Goal: Transaction & Acquisition: Purchase product/service

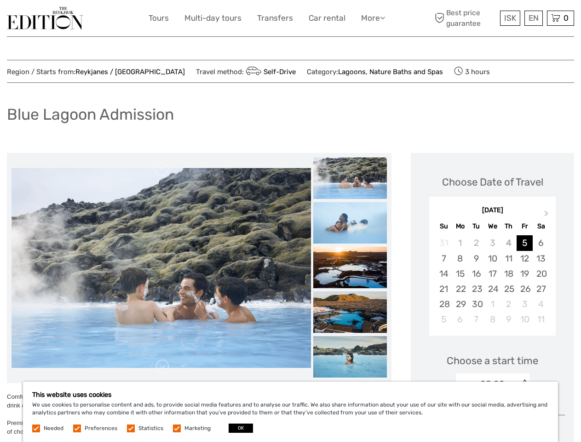
click at [372, 18] on link "More" at bounding box center [373, 18] width 24 height 13
click at [383, 17] on icon at bounding box center [382, 18] width 5 height 8
click at [510, 18] on span "ISK" at bounding box center [510, 17] width 12 height 9
click at [533, 18] on div "EN English Español Deutsch" at bounding box center [533, 18] width 18 height 15
click at [560, 18] on div "0 Items Total 0 ISK Checkout The shopping cart is empty." at bounding box center [560, 18] width 27 height 15
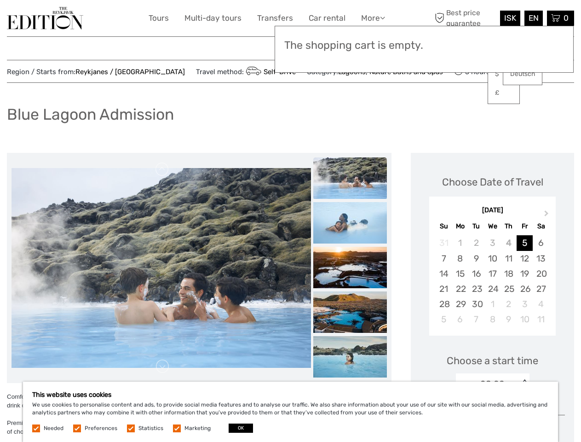
click at [161, 268] on img at bounding box center [162, 268] width 300 height 200
click at [162, 169] on link at bounding box center [162, 169] width 15 height 15
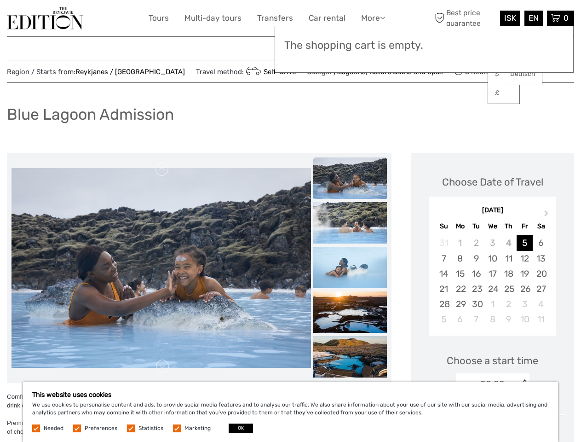
click at [162, 366] on link at bounding box center [162, 366] width 15 height 15
click at [350, 202] on img at bounding box center [350, 222] width 74 height 41
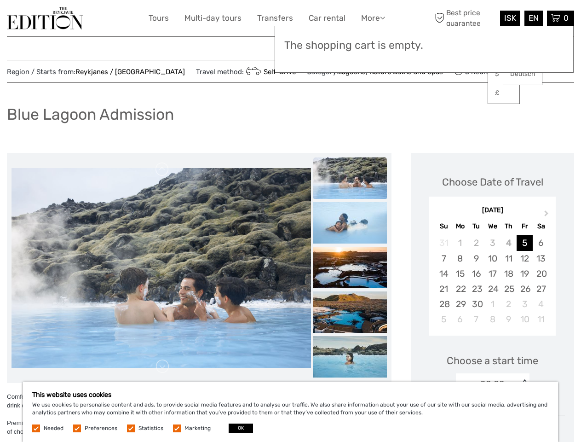
click at [350, 223] on img at bounding box center [350, 222] width 74 height 41
